Goal: Information Seeking & Learning: Learn about a topic

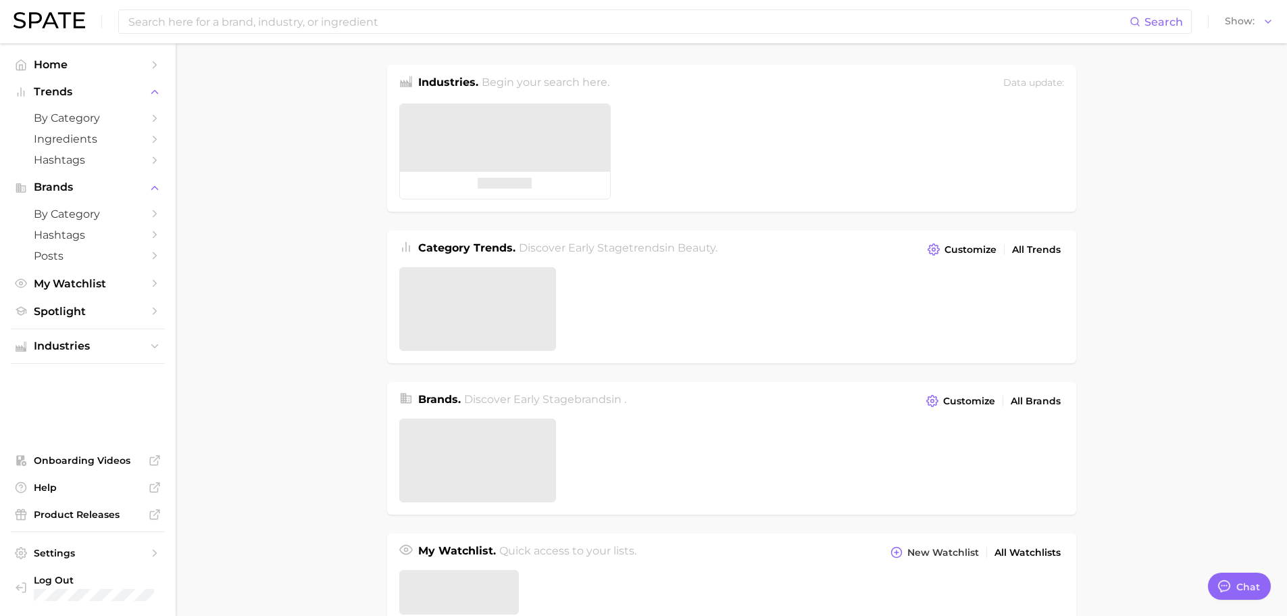
type textarea "x"
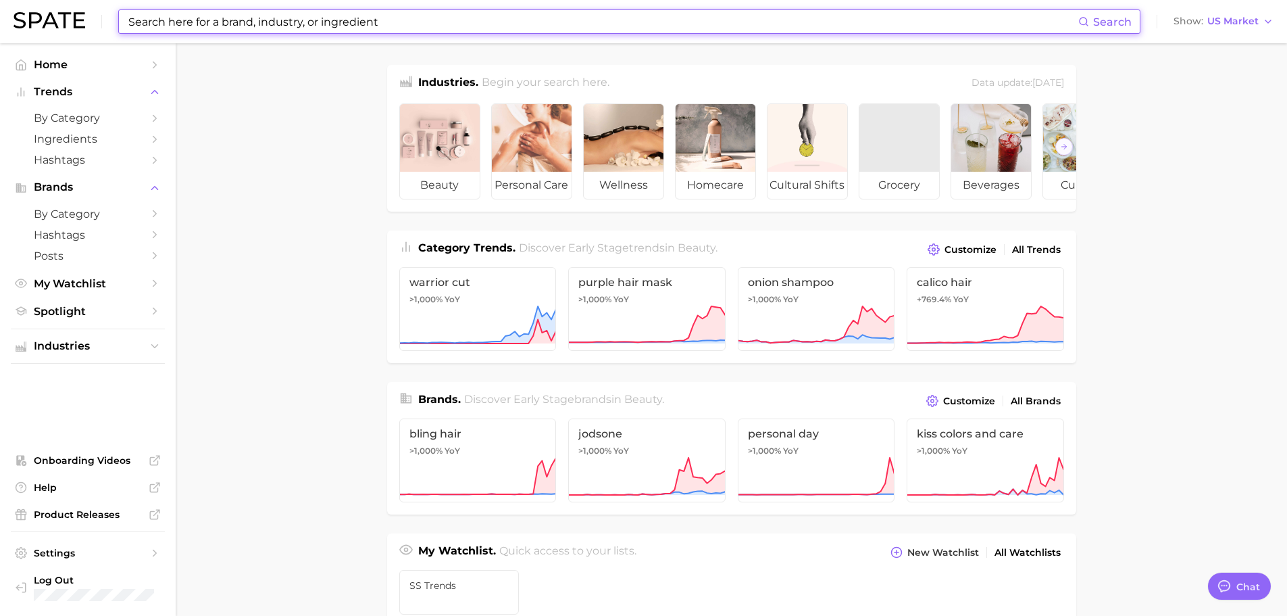
click at [159, 28] on input at bounding box center [602, 21] width 951 height 23
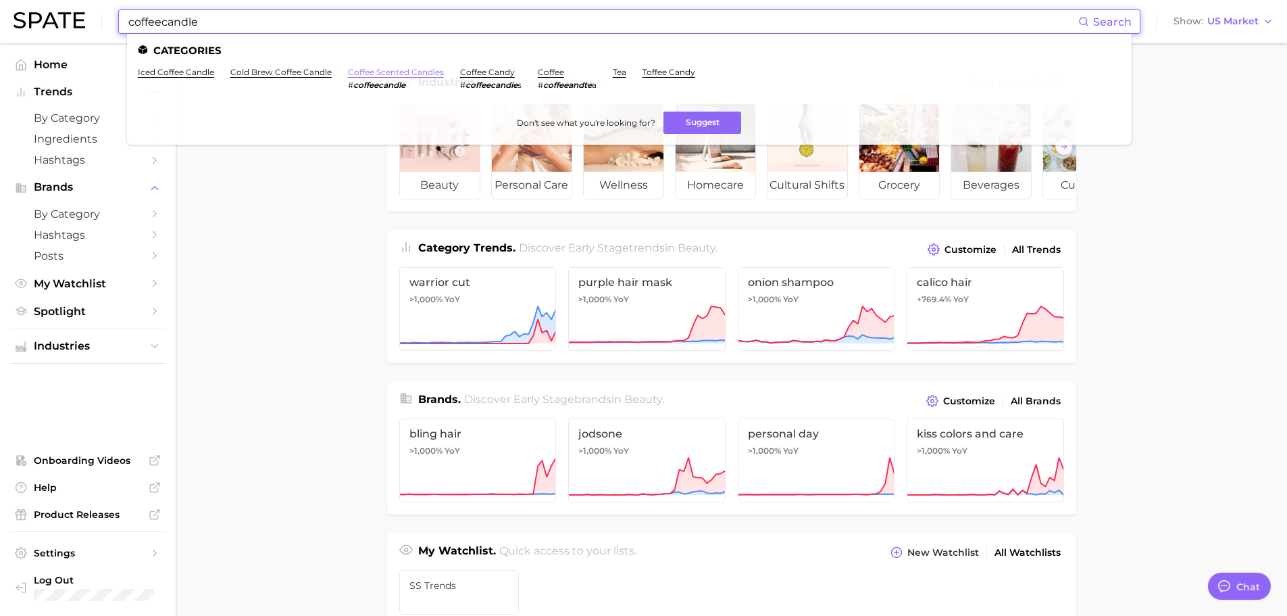
type input "coffeecandle"
click at [389, 70] on link "coffee scented candles" at bounding box center [396, 72] width 96 height 10
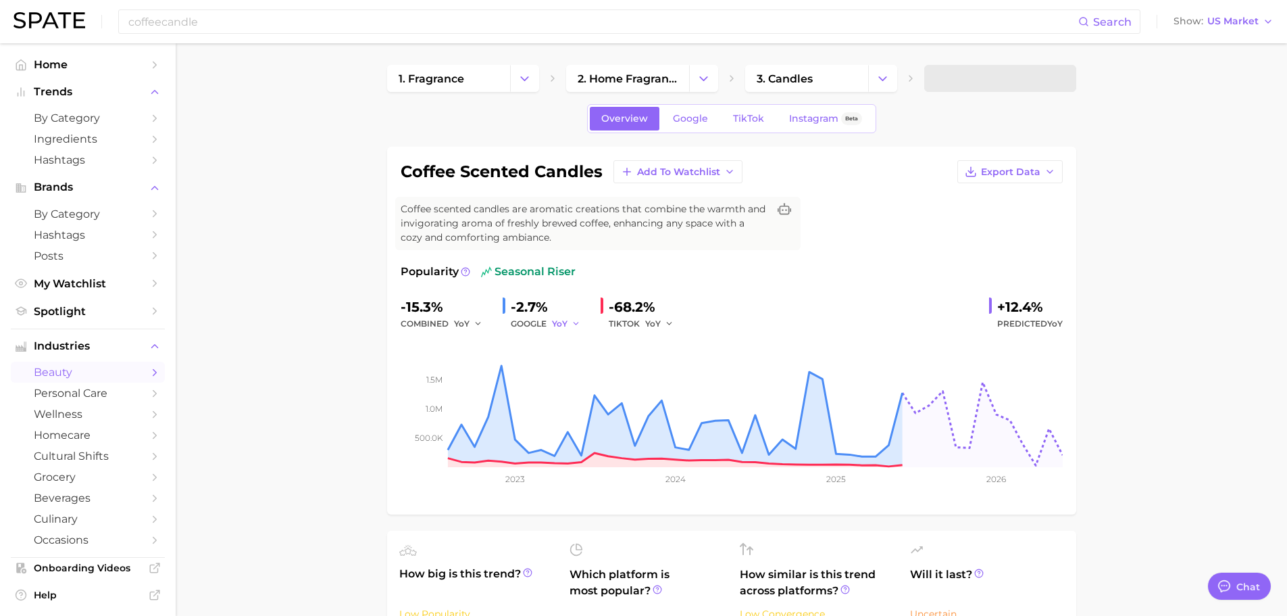
type textarea "x"
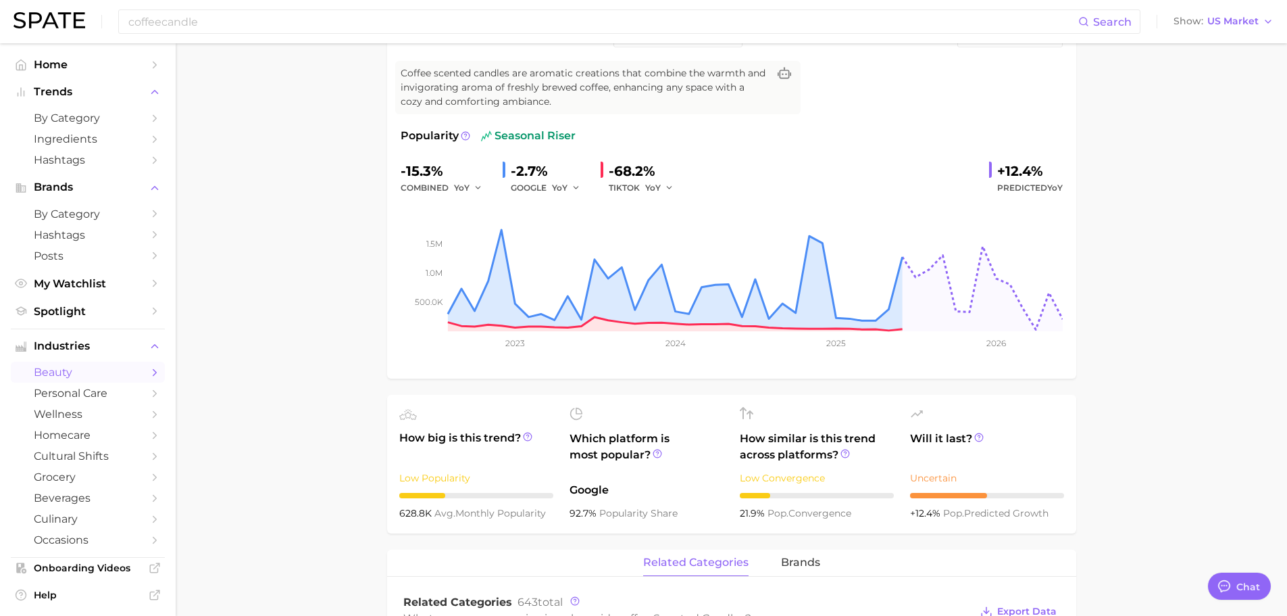
scroll to position [135, 0]
click at [670, 188] on polyline "button" at bounding box center [669, 188] width 5 height 2
click at [672, 231] on span "QoQ" at bounding box center [663, 233] width 22 height 11
click at [573, 189] on icon "button" at bounding box center [576, 188] width 9 height 9
click at [584, 228] on button "QoQ" at bounding box center [626, 234] width 149 height 24
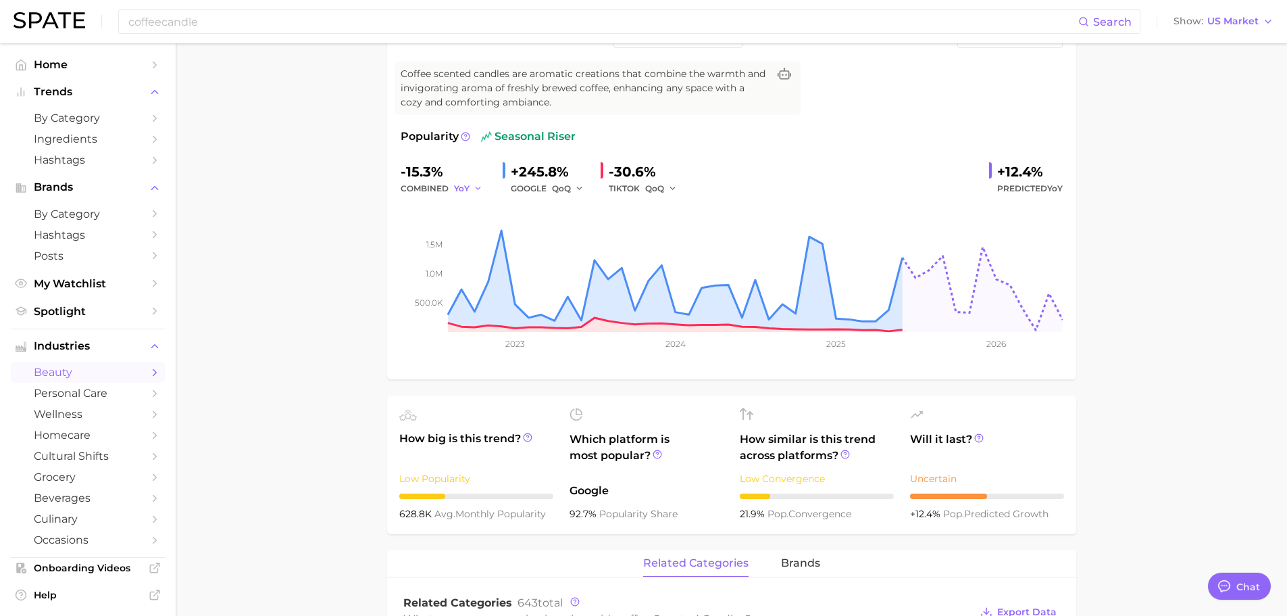
click at [474, 187] on icon "button" at bounding box center [478, 188] width 9 height 9
click at [480, 230] on span "QoQ" at bounding box center [472, 233] width 22 height 11
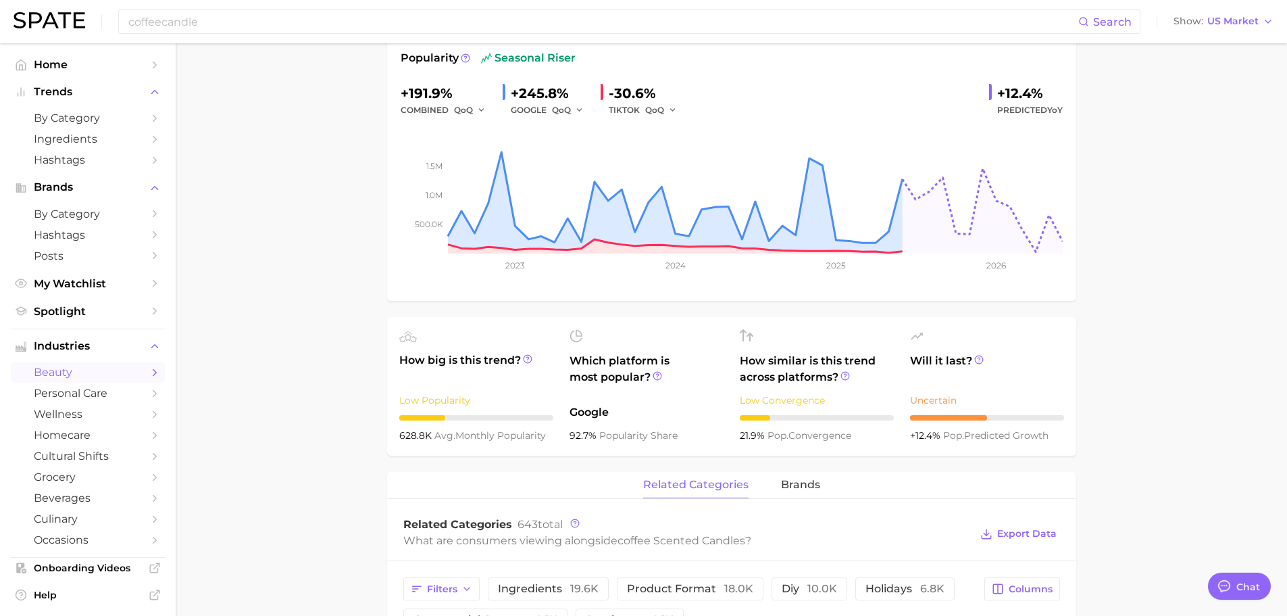
scroll to position [203, 0]
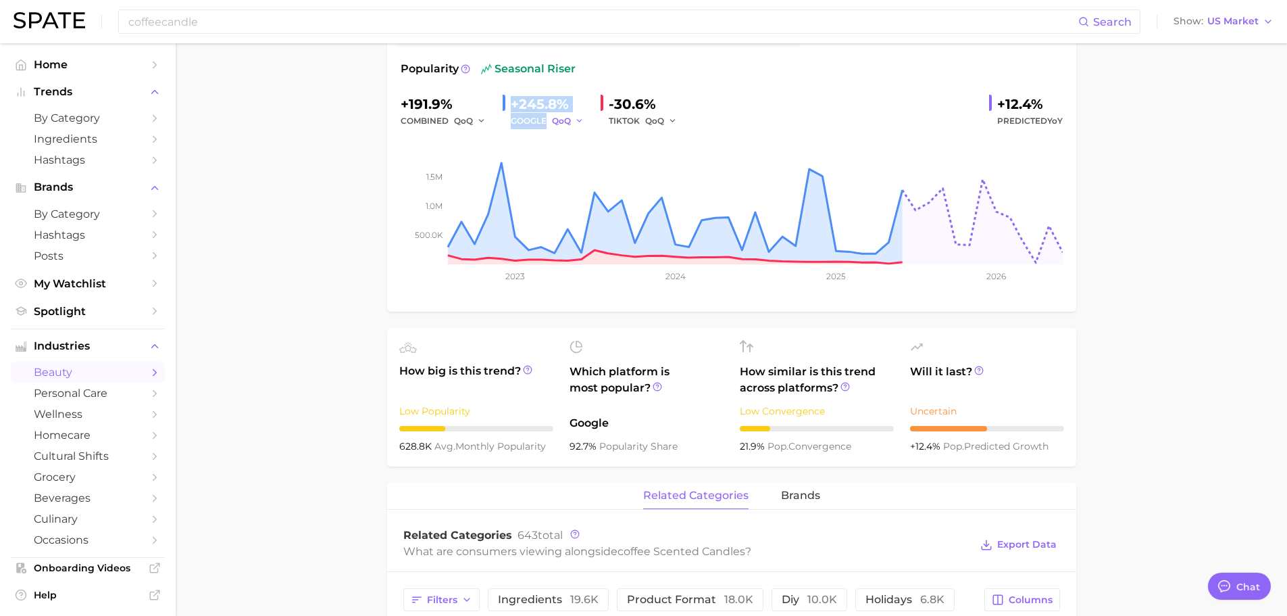
drag, startPoint x: 507, startPoint y: 102, endPoint x: 580, endPoint y: 124, distance: 75.7
click at [580, 124] on div "+245.8% GOOGLE QoQ" at bounding box center [546, 111] width 87 height 36
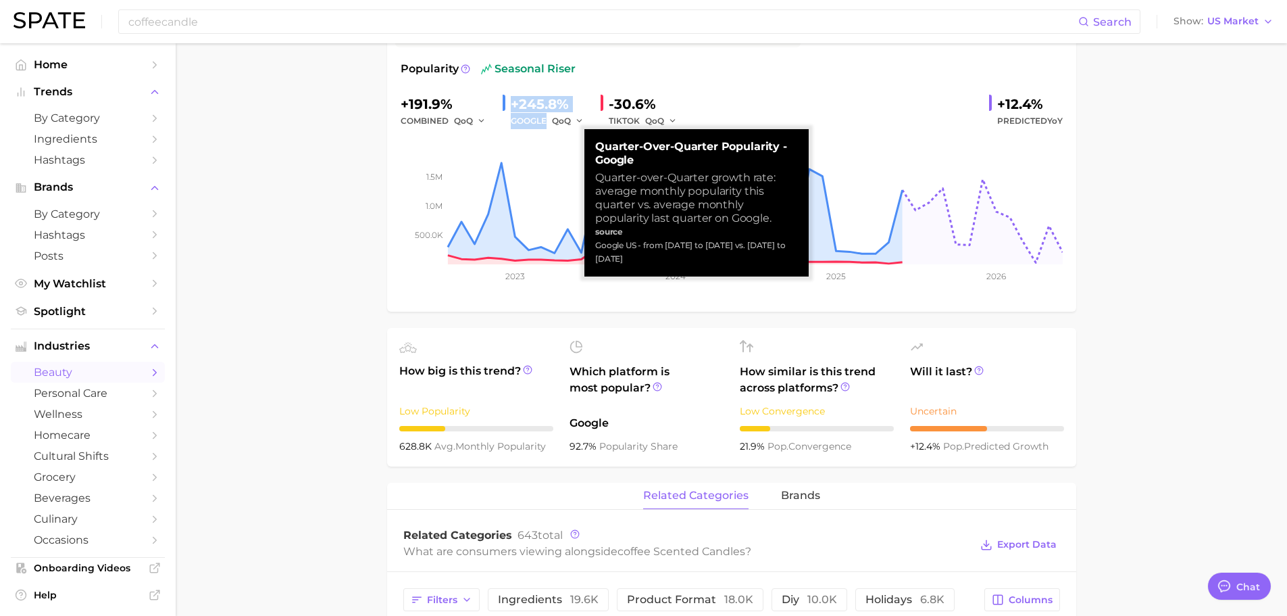
drag, startPoint x: 555, startPoint y: 116, endPoint x: 538, endPoint y: 103, distance: 21.2
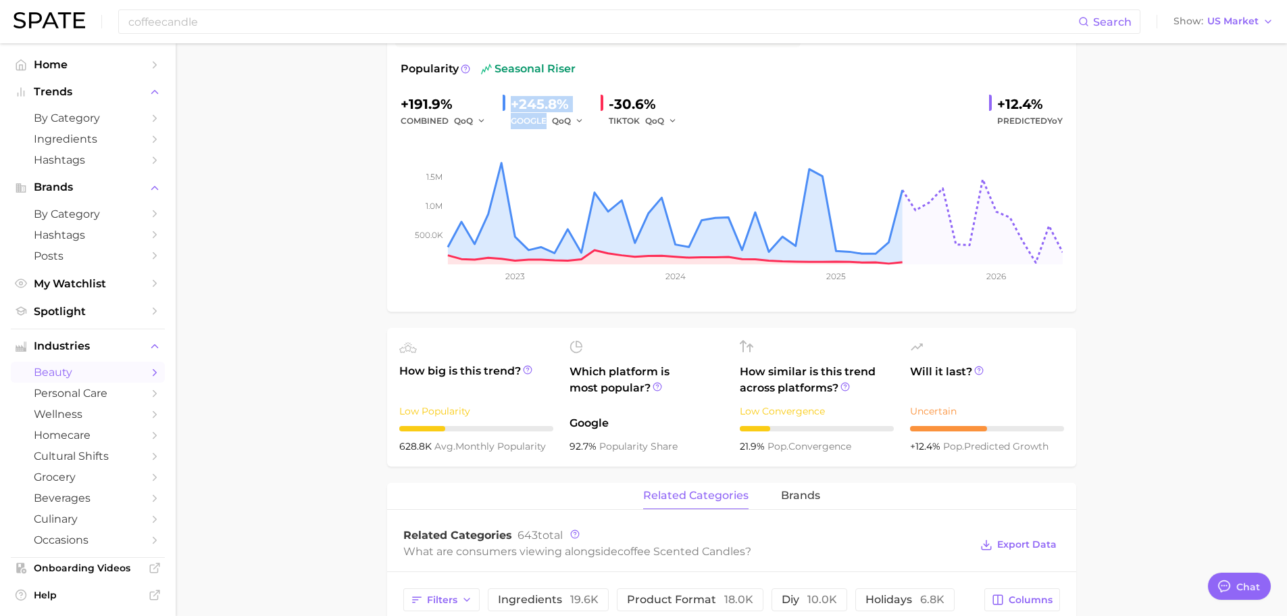
copy div "+245.8% GOOGLE"
click at [322, 153] on main "1. fragrance 2. home fragrance 3. candles 4. coffee scented candles Overview Go…" at bounding box center [732, 598] width 1112 height 1514
